Goal: Information Seeking & Learning: Learn about a topic

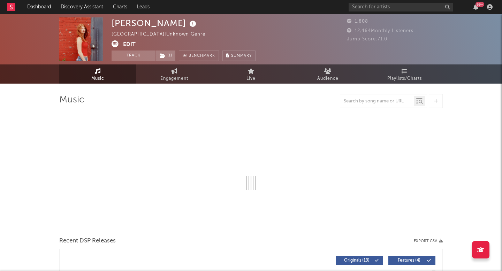
select select "1w"
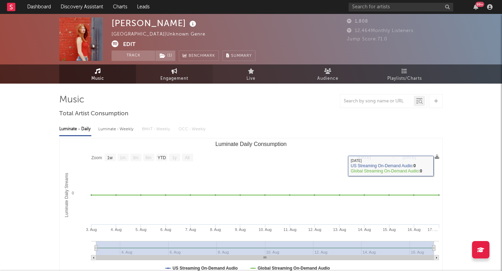
click at [174, 83] on link "Engagement" at bounding box center [174, 73] width 77 height 19
select select "1w"
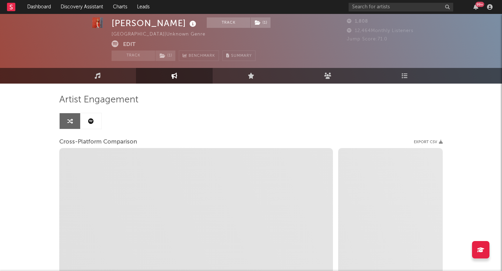
scroll to position [47, 0]
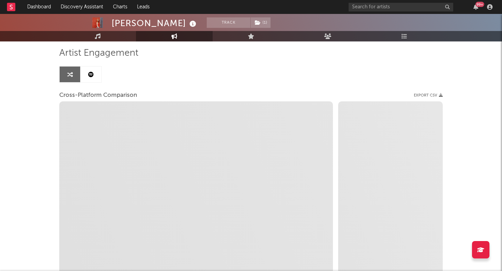
select select "1m"
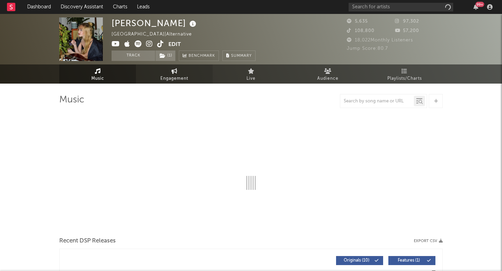
select select "1w"
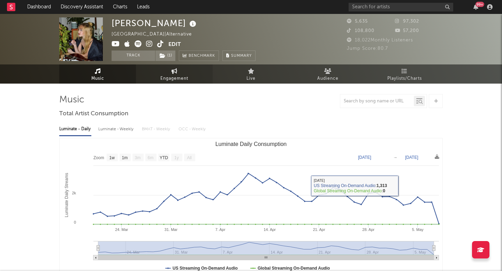
click at [166, 67] on link "Engagement" at bounding box center [174, 73] width 77 height 19
select select "1w"
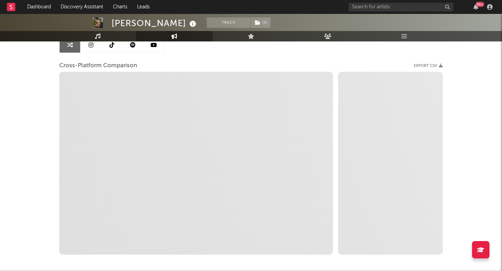
scroll to position [102, 0]
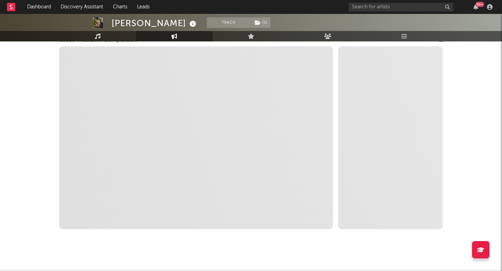
select select "1m"
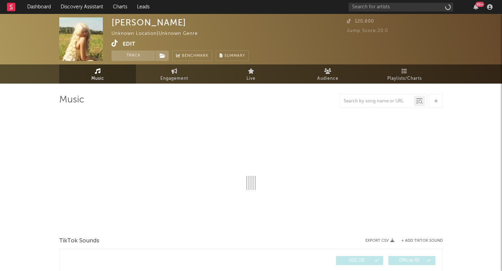
select select "1w"
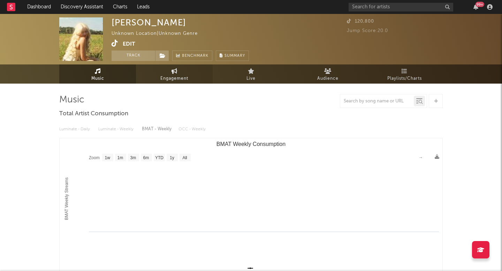
click at [165, 74] on link "Engagement" at bounding box center [174, 73] width 77 height 19
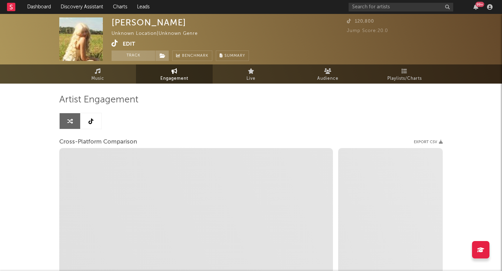
select select "1w"
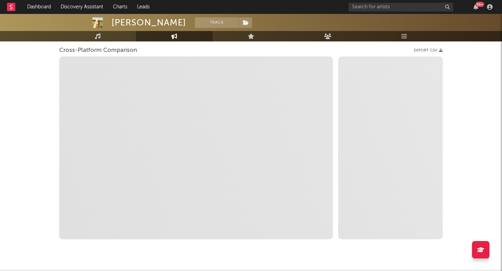
scroll to position [92, 0]
select select "1m"
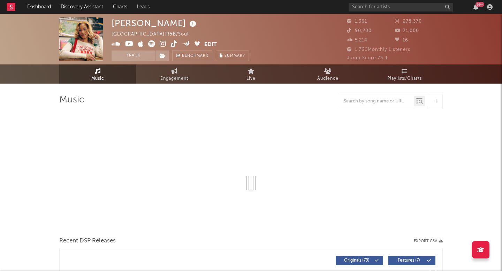
select select "6m"
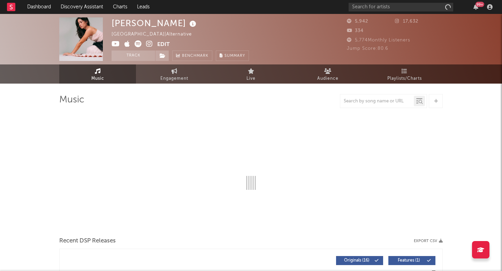
select select "1w"
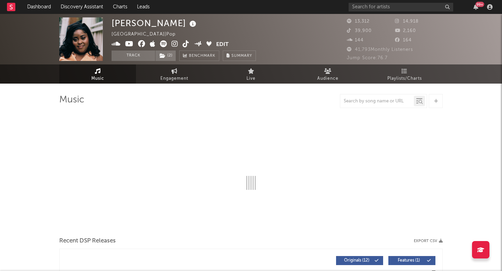
select select "6m"
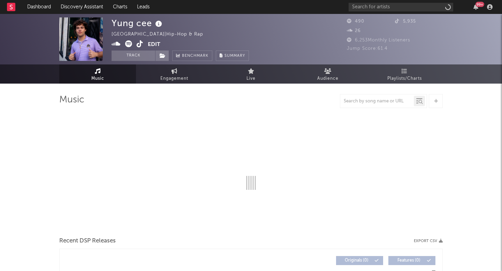
select select "1w"
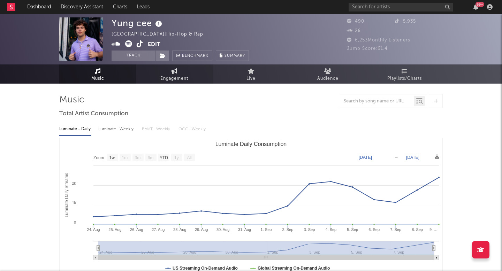
click at [171, 83] on link "Engagement" at bounding box center [174, 73] width 77 height 19
select select "1w"
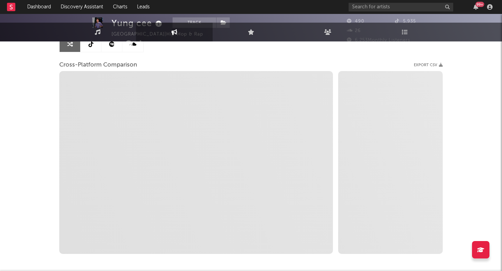
select select "1m"
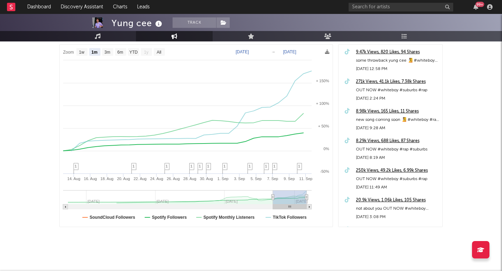
scroll to position [107, 0]
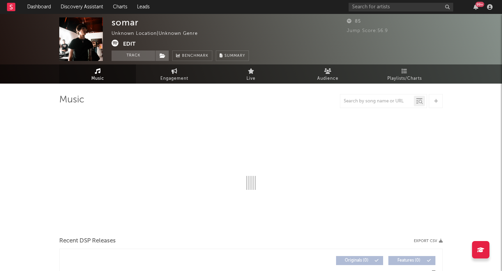
select select "1w"
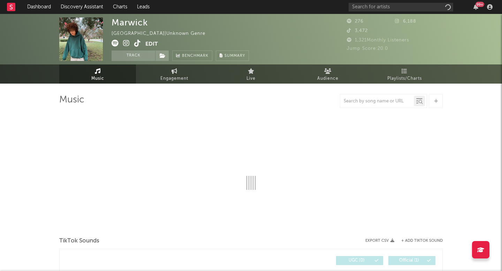
select select "1w"
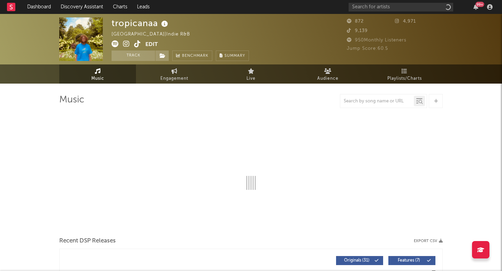
select select "6m"
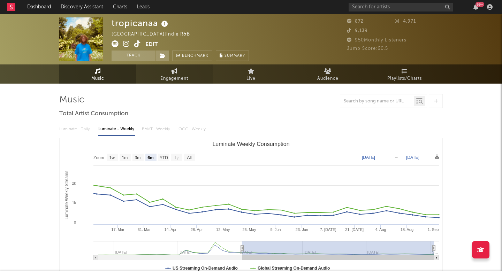
click at [155, 70] on link "Engagement" at bounding box center [174, 73] width 77 height 19
select select "1w"
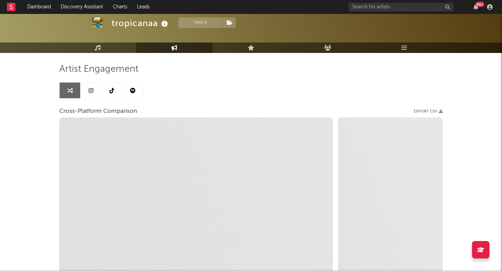
scroll to position [44, 0]
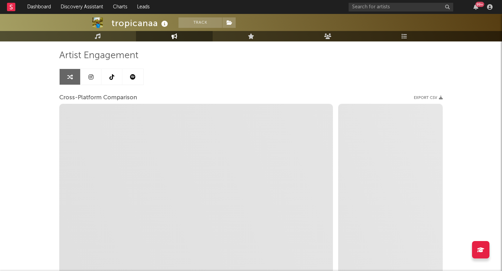
select select "1m"
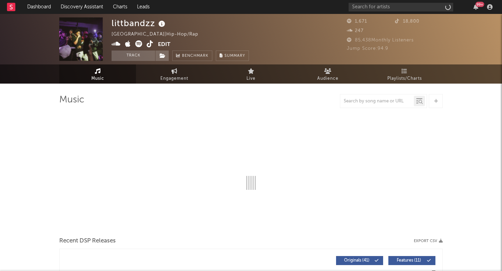
select select "1w"
